Goal: Information Seeking & Learning: Learn about a topic

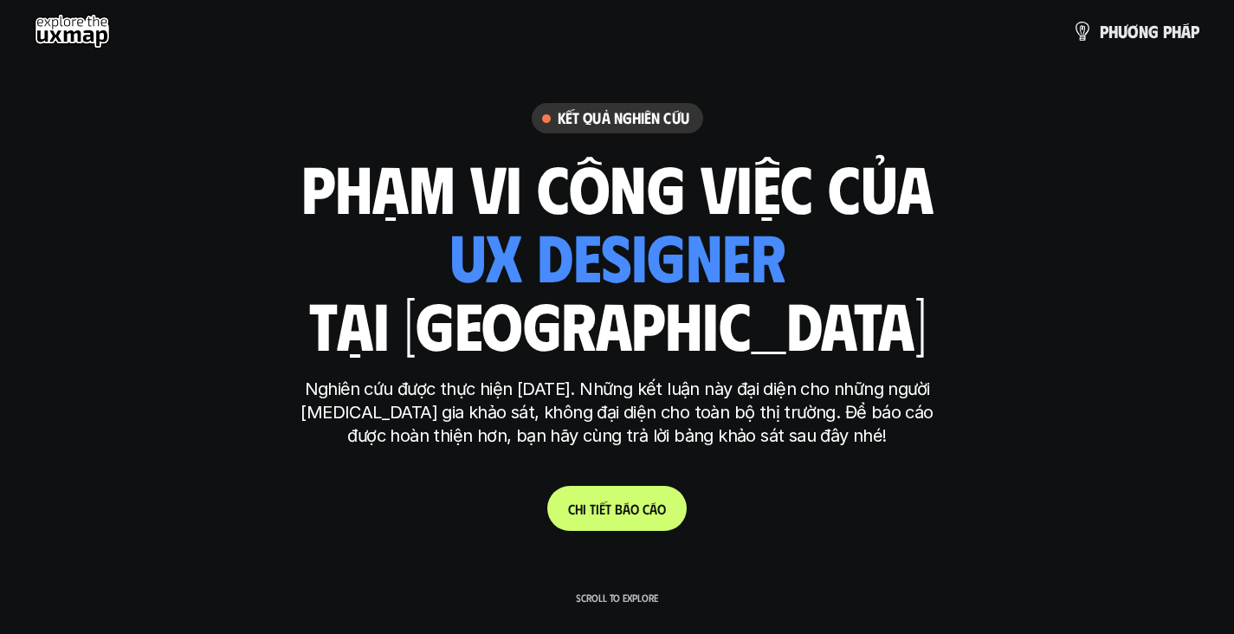
click at [607, 496] on link "C h i t i ế t b á o c á o" at bounding box center [616, 508] width 139 height 45
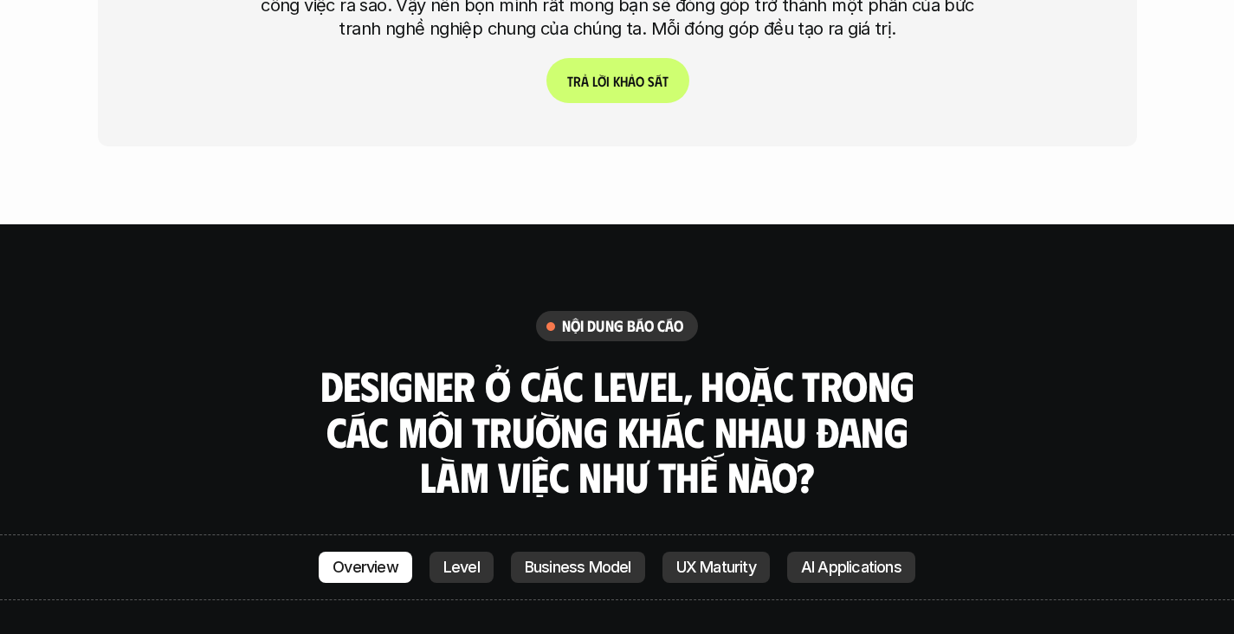
scroll to position [4578, 0]
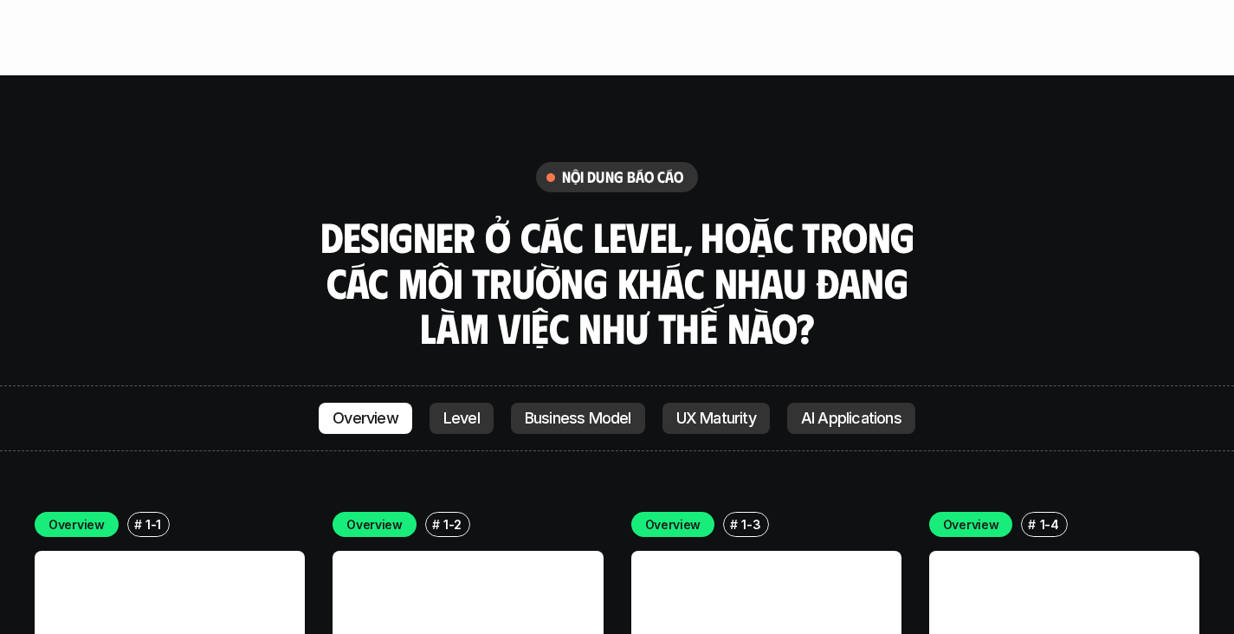
drag, startPoint x: 642, startPoint y: 120, endPoint x: 662, endPoint y: 120, distance: 20.8
click at [642, 214] on h3 "Designer ở các level, hoặc trong các môi trường khác nhau đang làm việc như thế…" at bounding box center [617, 282] width 606 height 137
drag, startPoint x: 393, startPoint y: 171, endPoint x: 433, endPoint y: 171, distance: 39.8
click at [394, 214] on h3 "Designer ở các level, hoặc trong các môi trường khác nhau đang làm việc như thế…" at bounding box center [617, 282] width 606 height 137
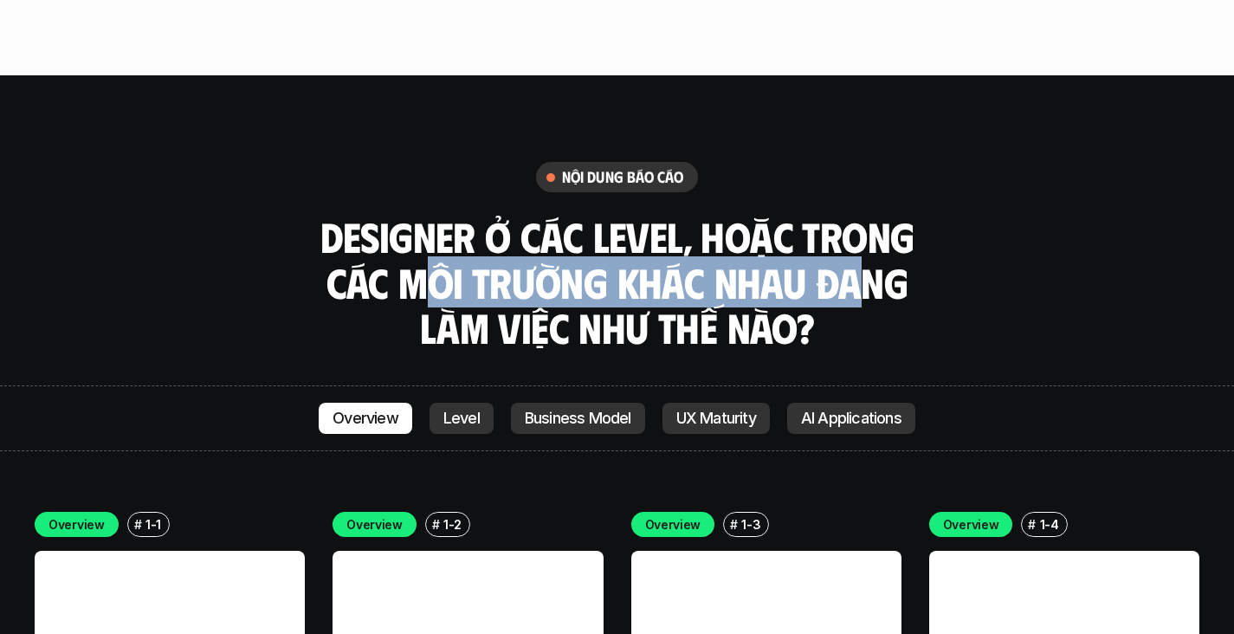
drag, startPoint x: 433, startPoint y: 171, endPoint x: 855, endPoint y: 187, distance: 422.1
click at [855, 214] on h3 "Designer ở các level, hoặc trong các môi trường khác nhau đang làm việc như thế…" at bounding box center [617, 282] width 606 height 137
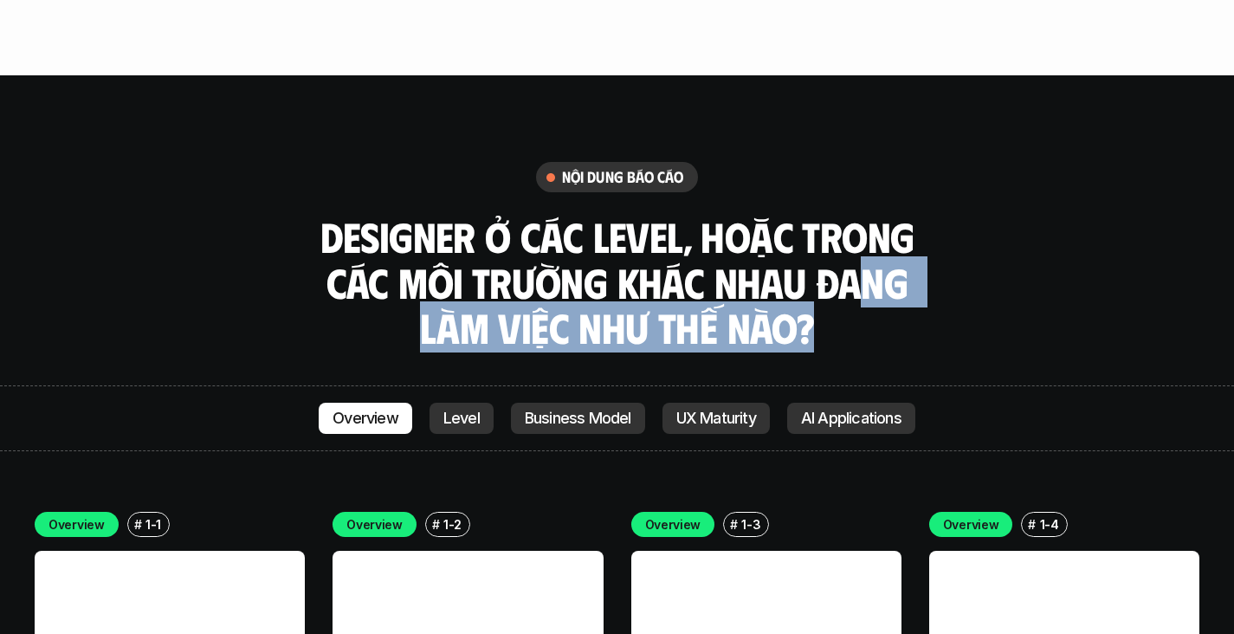
click at [842, 214] on h3 "Designer ở các level, hoặc trong các môi trường khác nhau đang làm việc như thế…" at bounding box center [617, 282] width 606 height 137
drag, startPoint x: 835, startPoint y: 214, endPoint x: 783, endPoint y: 212, distance: 52.0
click at [834, 214] on h3 "Designer ở các level, hoặc trong các môi trường khác nhau đang làm việc như thế…" at bounding box center [617, 282] width 606 height 137
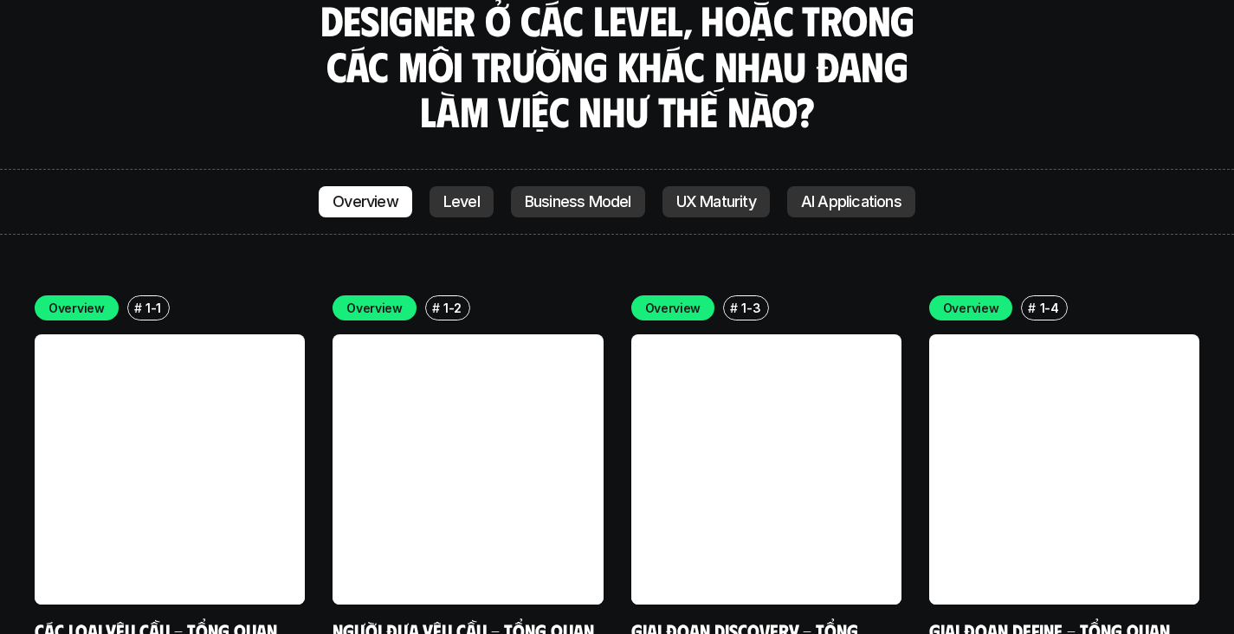
scroll to position [4796, 0]
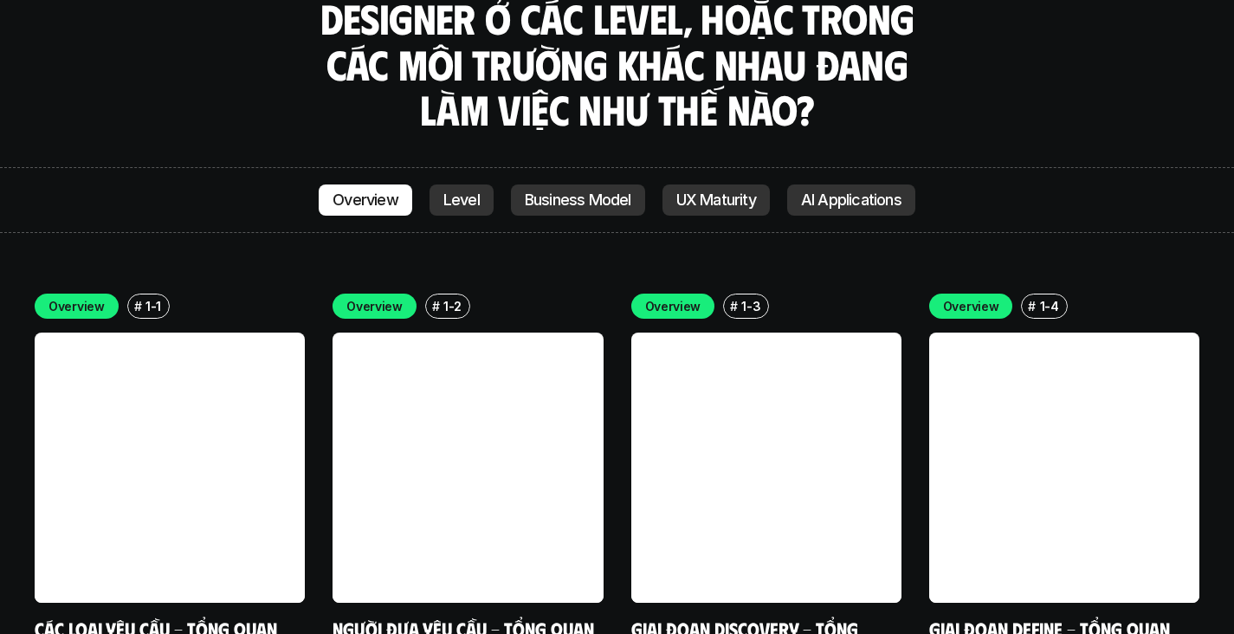
click at [156, 426] on link at bounding box center [170, 468] width 270 height 270
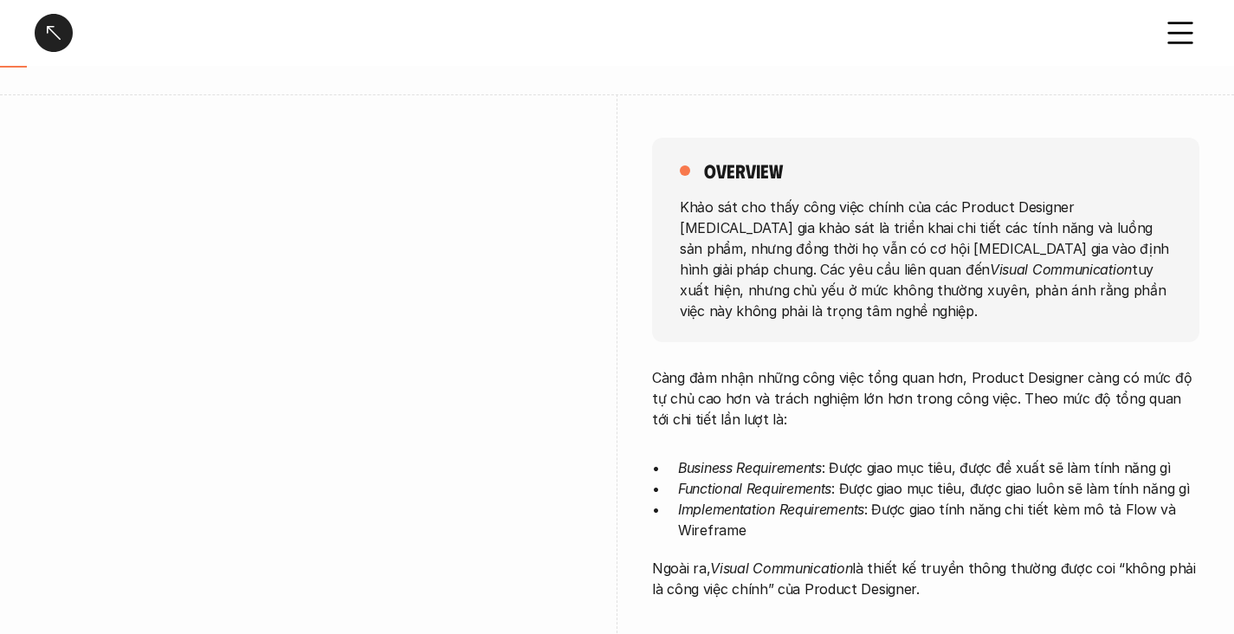
scroll to position [143, 0]
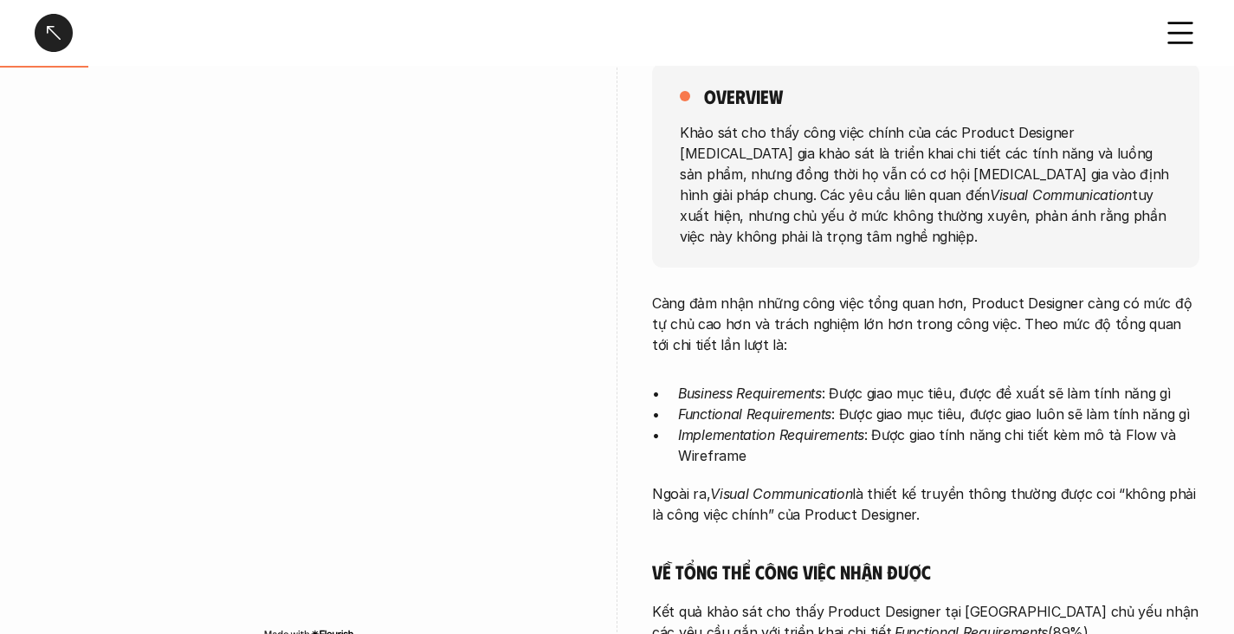
scroll to position [216, 0]
click at [721, 132] on p "Khảo sát cho thấy công việc chính của các Product Designer [MEDICAL_DATA] gia k…" at bounding box center [926, 182] width 492 height 125
drag, startPoint x: 849, startPoint y: 130, endPoint x: 991, endPoint y: 127, distance: 142.0
click at [991, 127] on p "Khảo sát cho thấy công việc chính của các Product Designer [MEDICAL_DATA] gia k…" at bounding box center [926, 182] width 492 height 125
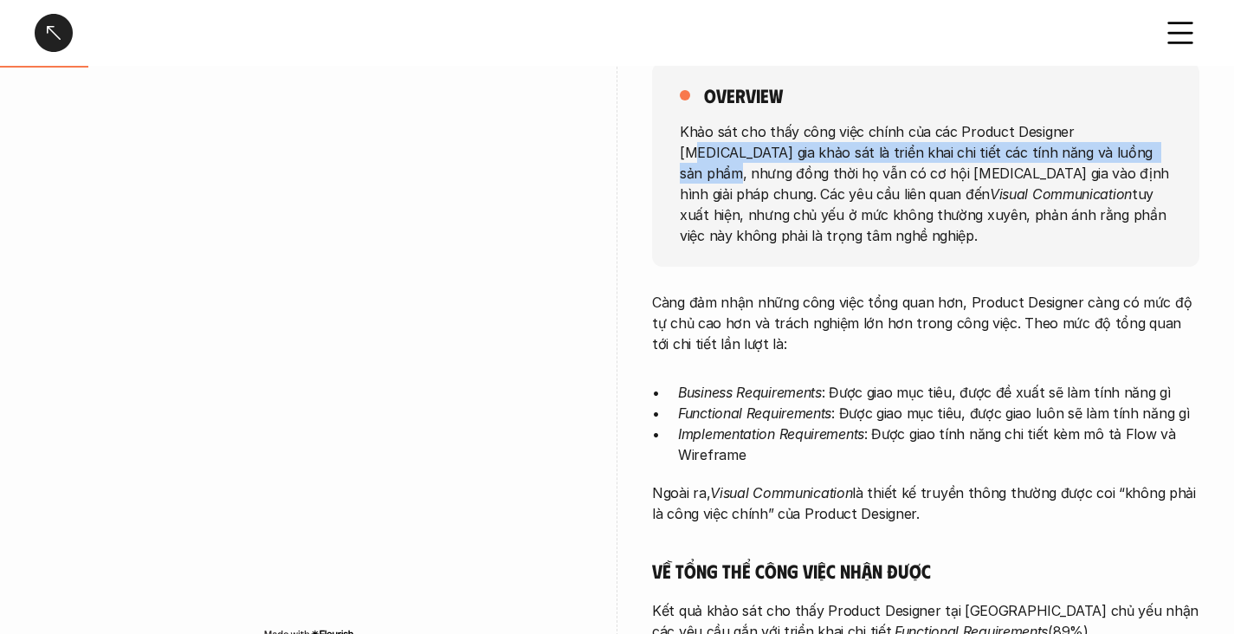
drag, startPoint x: 1096, startPoint y: 139, endPoint x: 1022, endPoint y: 142, distance: 74.6
click at [1077, 138] on p "Khảo sát cho thấy công việc chính của các Product Designer [MEDICAL_DATA] gia k…" at bounding box center [926, 182] width 492 height 125
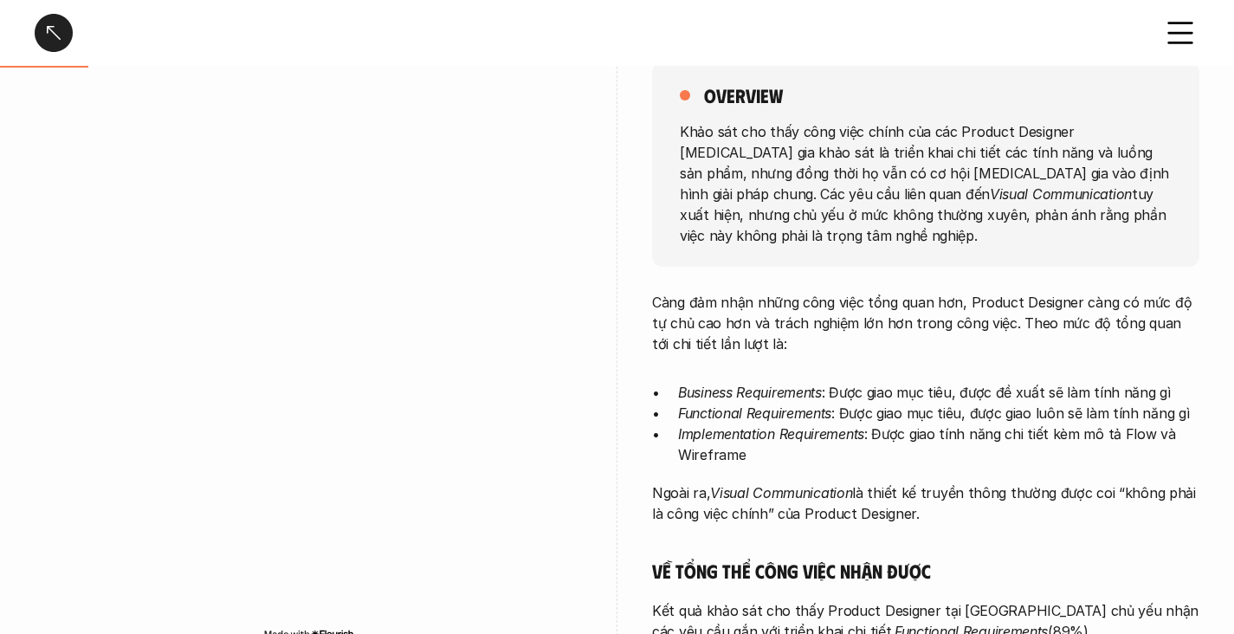
click at [750, 160] on p "Khảo sát cho thấy công việc chính của các Product Designer [MEDICAL_DATA] gia k…" at bounding box center [926, 182] width 492 height 125
click at [750, 161] on p "Khảo sát cho thấy công việc chính của các Product Designer [MEDICAL_DATA] gia k…" at bounding box center [926, 182] width 492 height 125
drag, startPoint x: 798, startPoint y: 147, endPoint x: 816, endPoint y: 148, distance: 18.2
click at [799, 147] on p "Khảo sát cho thấy công việc chính của các Product Designer [MEDICAL_DATA] gia k…" at bounding box center [926, 182] width 492 height 125
drag, startPoint x: 937, startPoint y: 146, endPoint x: 1034, endPoint y: 145, distance: 97.0
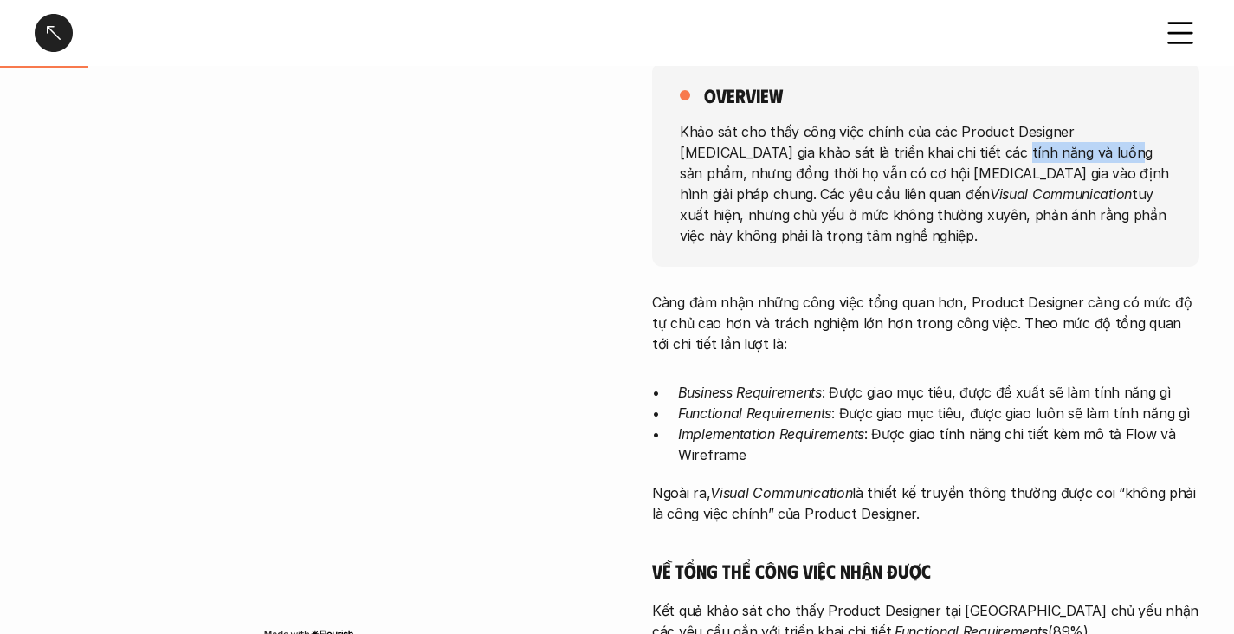
click at [1034, 145] on p "Khảo sát cho thấy công việc chính của các Product Designer [MEDICAL_DATA] gia k…" at bounding box center [926, 182] width 492 height 125
drag, startPoint x: 1068, startPoint y: 147, endPoint x: 1108, endPoint y: 147, distance: 40.7
click at [1071, 146] on p "Khảo sát cho thấy công việc chính của các Product Designer [MEDICAL_DATA] gia k…" at bounding box center [926, 182] width 492 height 125
click at [683, 165] on p "Khảo sát cho thấy công việc chính của các Product Designer [MEDICAL_DATA] gia k…" at bounding box center [926, 182] width 492 height 125
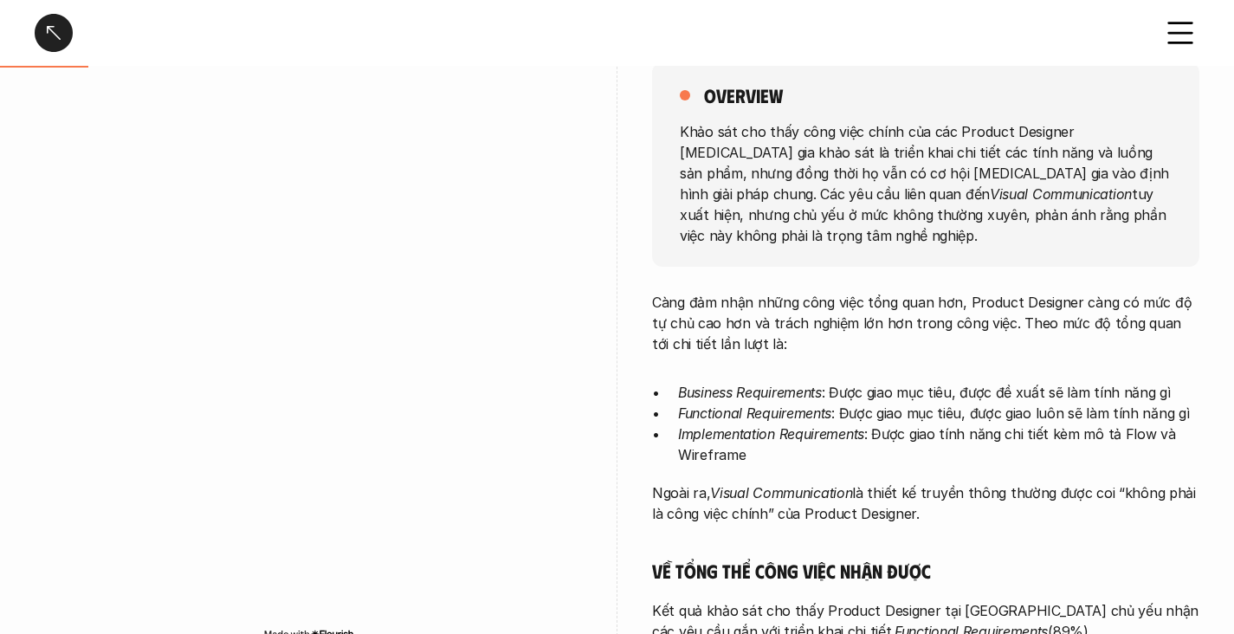
click at [691, 169] on p "Khảo sát cho thấy công việc chính của các Product Designer [MEDICAL_DATA] gia k…" at bounding box center [926, 182] width 492 height 125
click at [981, 167] on p "Khảo sát cho thấy công việc chính của các Product Designer [MEDICAL_DATA] gia k…" at bounding box center [926, 182] width 492 height 125
click at [1025, 171] on p "Khảo sát cho thấy công việc chính của các Product Designer [MEDICAL_DATA] gia k…" at bounding box center [926, 182] width 492 height 125
drag, startPoint x: 1069, startPoint y: 171, endPoint x: 1019, endPoint y: 178, distance: 50.8
click at [1084, 171] on p "Khảo sát cho thấy công việc chính của các Product Designer [MEDICAL_DATA] gia k…" at bounding box center [926, 182] width 492 height 125
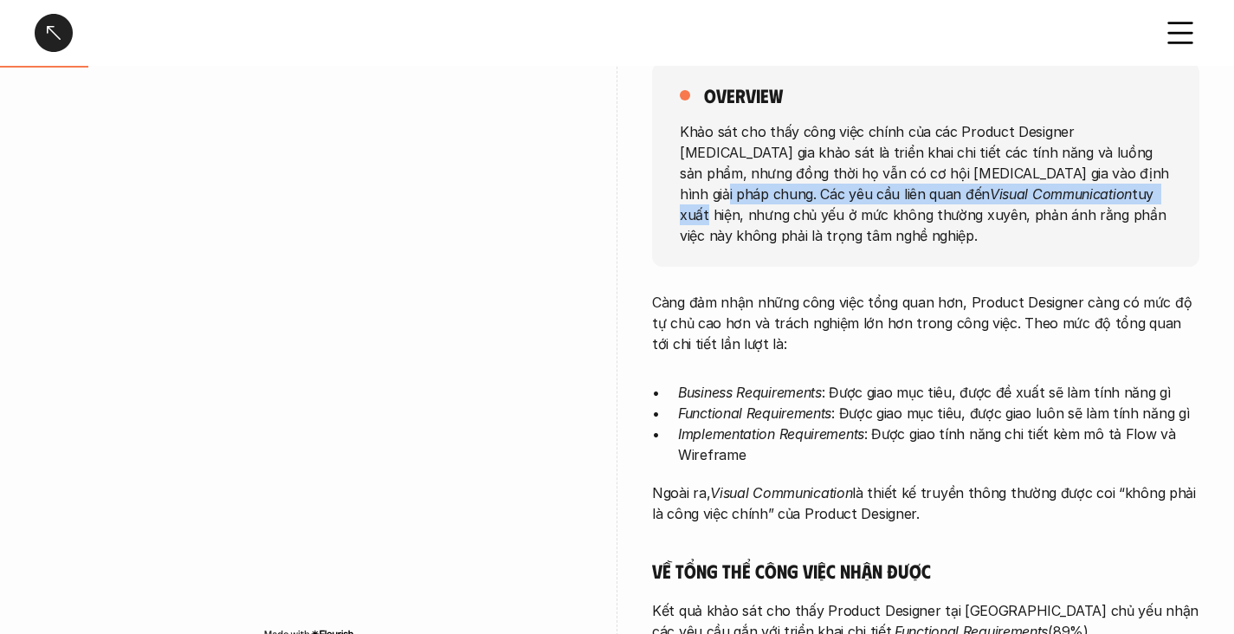
drag, startPoint x: 1019, startPoint y: 178, endPoint x: 896, endPoint y: 198, distance: 124.6
click at [896, 198] on p "Khảo sát cho thấy công việc chính của các Product Designer [MEDICAL_DATA] gia k…" at bounding box center [926, 182] width 492 height 125
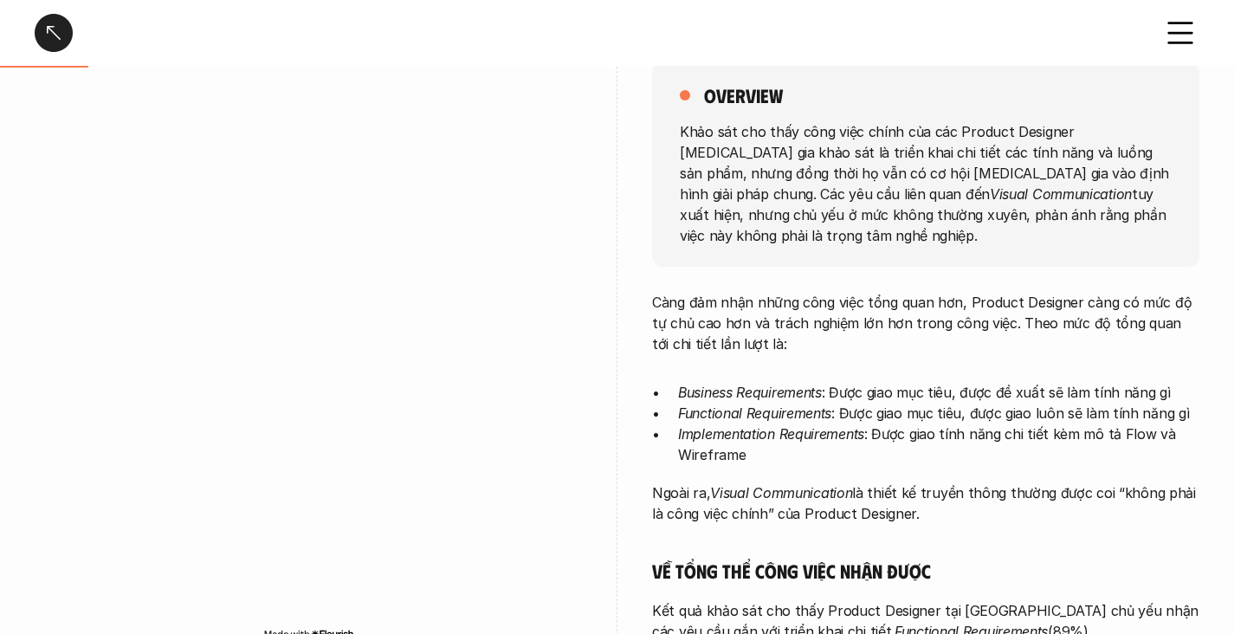
drag, startPoint x: 955, startPoint y: 189, endPoint x: 1013, endPoint y: 192, distance: 58.1
click at [955, 189] on p "Khảo sát cho thấy công việc chính của các Product Designer [MEDICAL_DATA] gia k…" at bounding box center [926, 182] width 492 height 125
click at [918, 217] on p "Khảo sát cho thấy công việc chính của các Product Designer [MEDICAL_DATA] gia k…" at bounding box center [926, 182] width 492 height 125
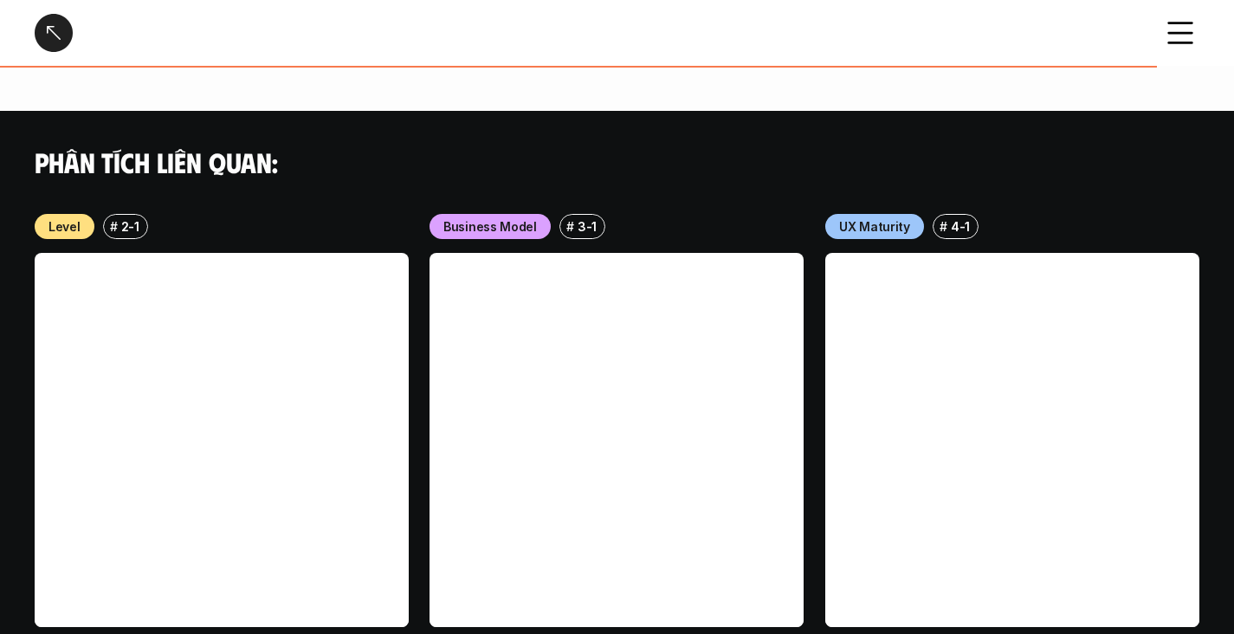
scroll to position [1939, 0]
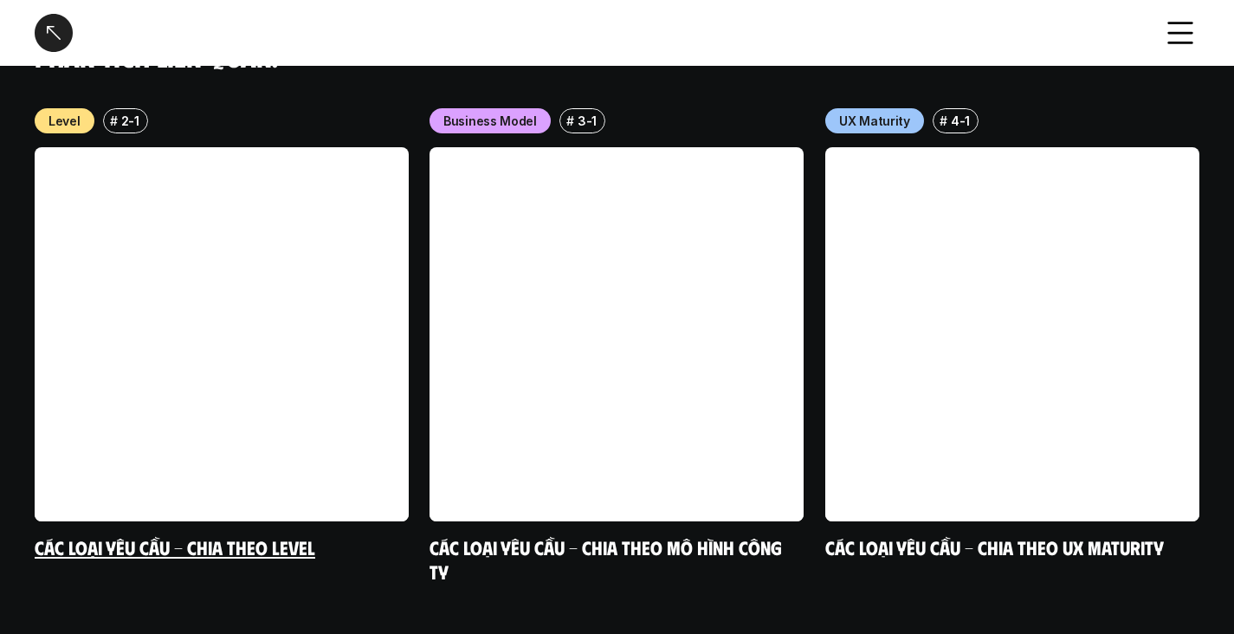
click at [331, 359] on link at bounding box center [222, 334] width 374 height 374
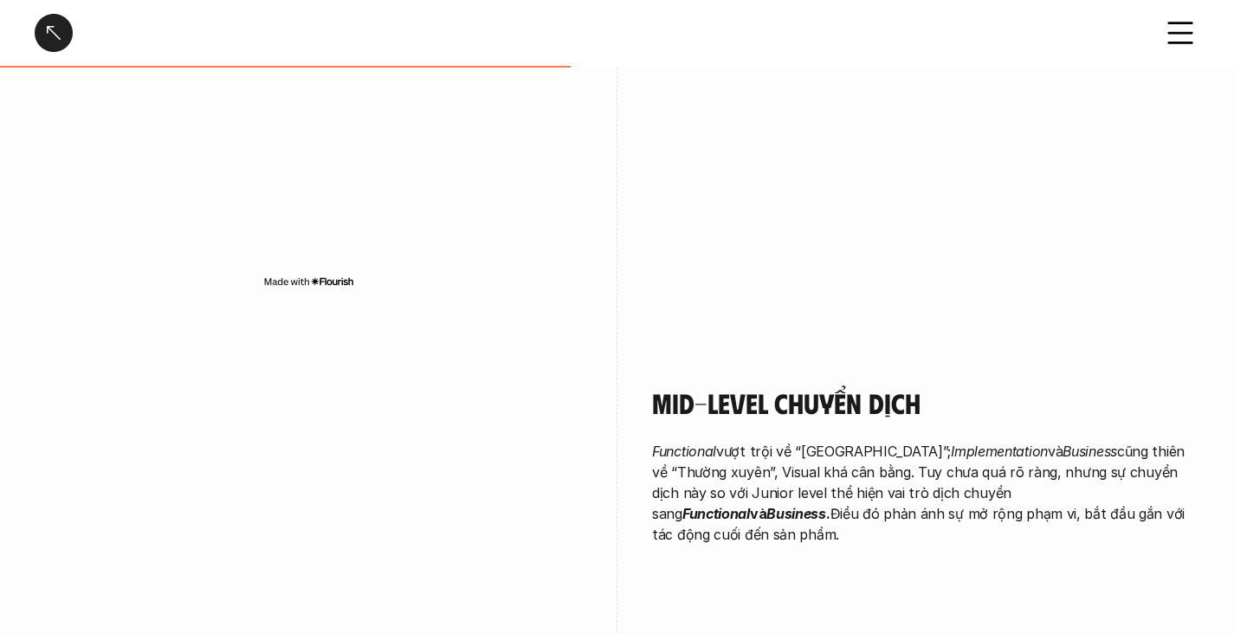
scroll to position [4413, 0]
